Goal: Find specific page/section: Find specific page/section

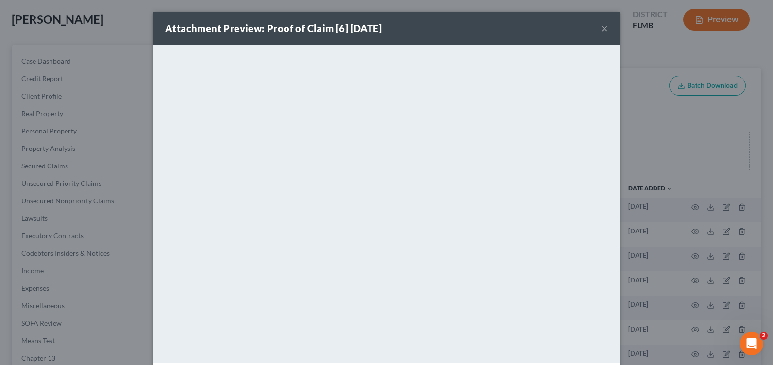
click at [603, 28] on button "×" at bounding box center [604, 28] width 7 height 12
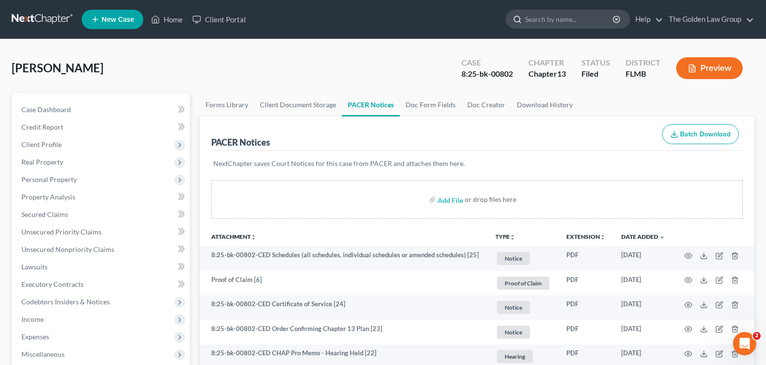
click at [549, 24] on input "search" at bounding box center [569, 19] width 89 height 18
type input "gulcin"
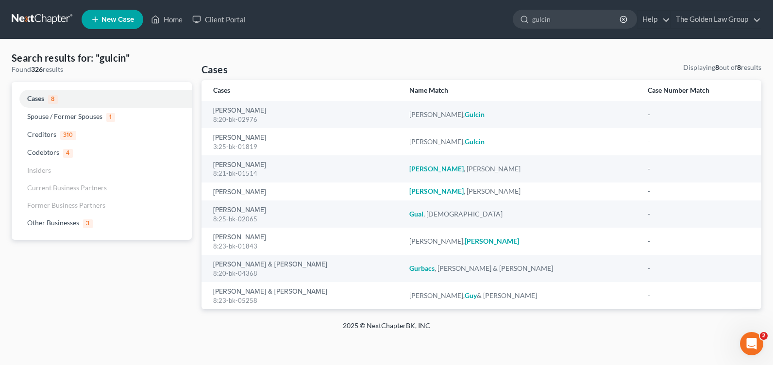
drag, startPoint x: 576, startPoint y: 21, endPoint x: 506, endPoint y: 22, distance: 69.9
click at [506, 22] on ul "New Case Home Client Portal gulcin - No Result - Codebtors [PERSON_NAME] [PERSO…" at bounding box center [422, 19] width 680 height 25
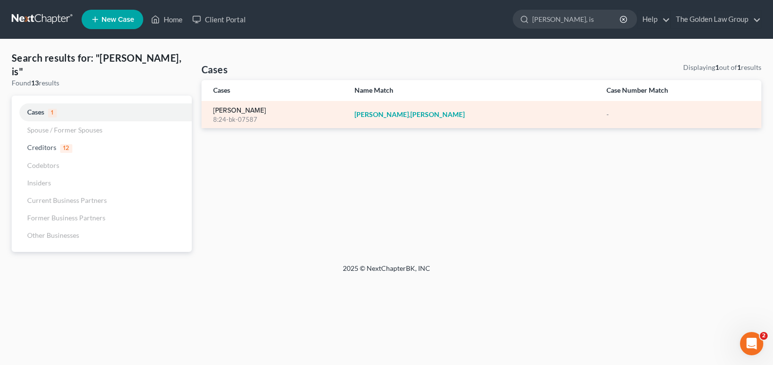
type input "[PERSON_NAME], is"
click at [241, 111] on link "[PERSON_NAME]" at bounding box center [239, 110] width 53 height 7
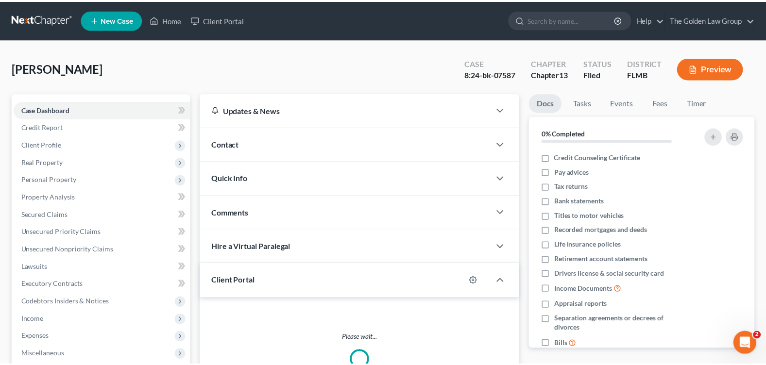
scroll to position [169, 0]
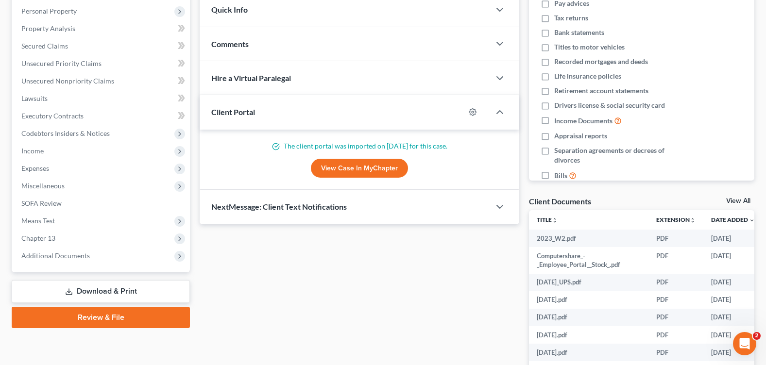
click at [80, 271] on div "Case Dashboard Payments Invoices Payments Payments Credit Report Client Profile…" at bounding box center [101, 99] width 178 height 348
click at [76, 254] on span "Additional Documents" at bounding box center [55, 256] width 68 height 8
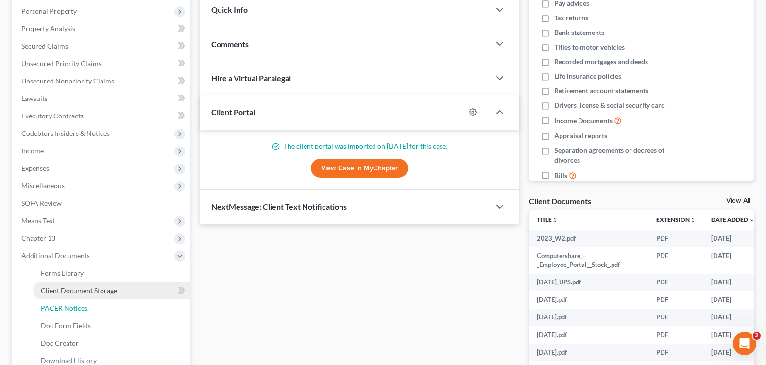
click at [84, 308] on span "PACER Notices" at bounding box center [64, 308] width 47 height 8
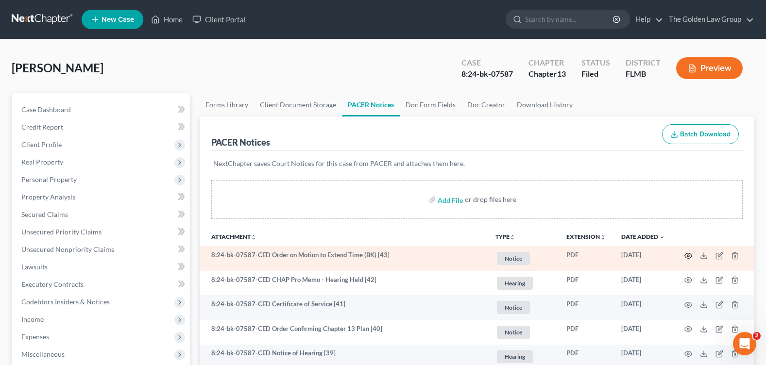
click at [687, 256] on circle "button" at bounding box center [688, 256] width 2 height 2
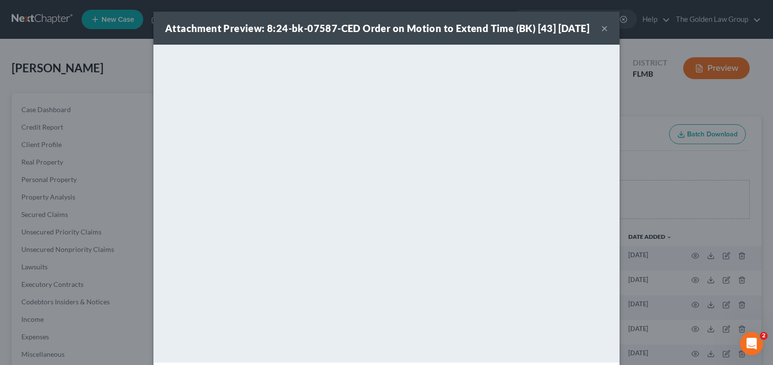
drag, startPoint x: 603, startPoint y: 37, endPoint x: 502, endPoint y: 40, distance: 100.6
click at [603, 34] on button "×" at bounding box center [604, 28] width 7 height 12
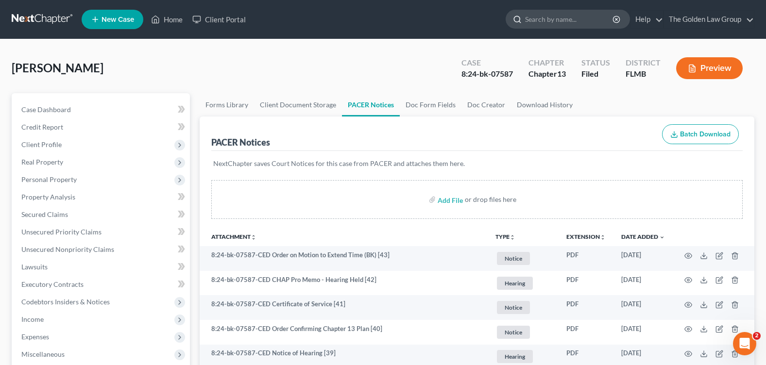
click at [557, 22] on input "search" at bounding box center [569, 19] width 89 height 18
type input "SMALL"
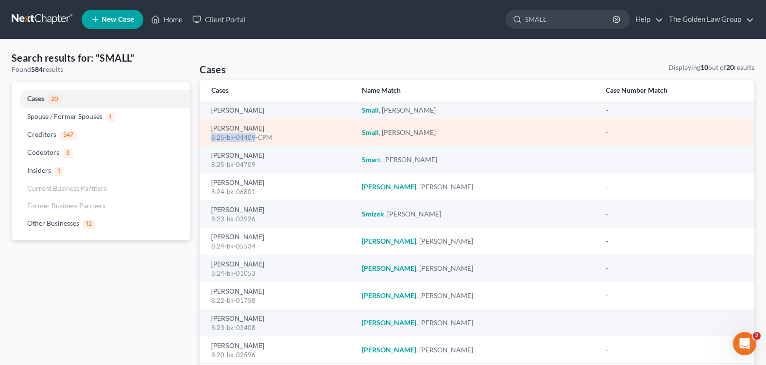
drag, startPoint x: 210, startPoint y: 139, endPoint x: 253, endPoint y: 139, distance: 42.7
click at [253, 139] on td "[PERSON_NAME] 8:25-bk-04409-CPM" at bounding box center [277, 132] width 154 height 27
copy div "8:25-bk-04409"
click at [270, 135] on div "8:25-bk-04409-CPM" at bounding box center [278, 137] width 135 height 9
click at [236, 126] on link "[PERSON_NAME]" at bounding box center [237, 128] width 53 height 7
